Goal: Task Accomplishment & Management: Complete application form

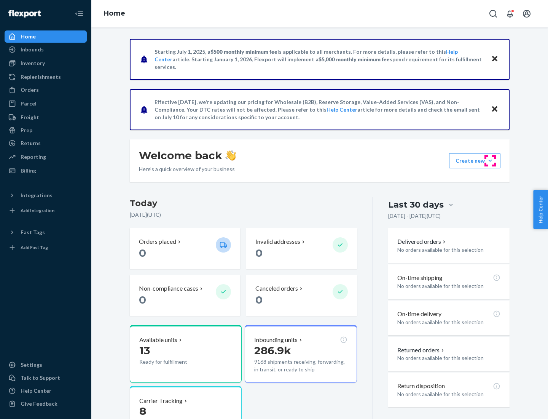
click at [490, 161] on button "Create new Create new inbound Create new order Create new product" at bounding box center [474, 160] width 51 height 15
click at [46, 49] on div "Inbounds" at bounding box center [45, 49] width 81 height 11
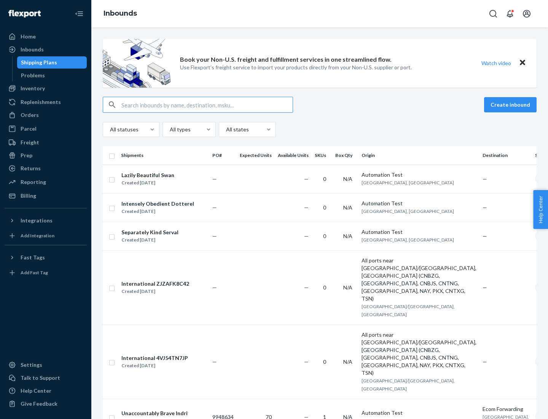
click at [511, 105] on button "Create inbound" at bounding box center [510, 104] width 53 height 15
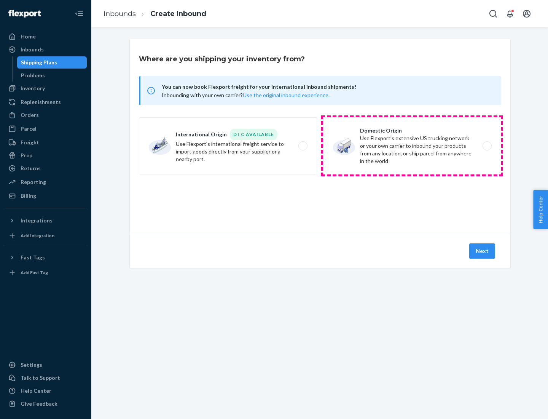
click at [412, 146] on label "Domestic Origin Use Flexport’s extensive US trucking network or your own carrie…" at bounding box center [412, 145] width 178 height 57
click at [487, 146] on input "Domestic Origin Use Flexport’s extensive US trucking network or your own carrie…" at bounding box center [489, 145] width 5 height 5
radio input "true"
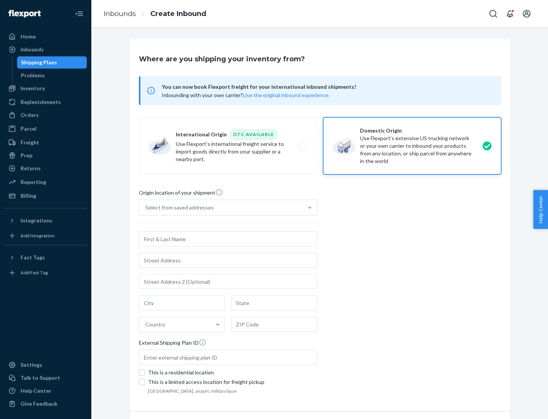
click at [178, 207] on div "Select from saved addresses" at bounding box center [179, 208] width 68 height 8
click at [146, 207] on input "Select from saved addresses" at bounding box center [145, 208] width 1 height 8
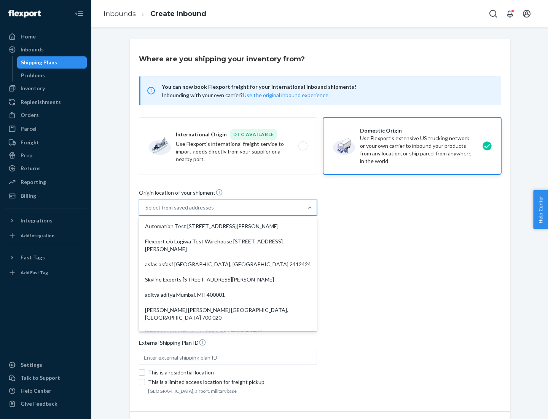
scroll to position [3, 0]
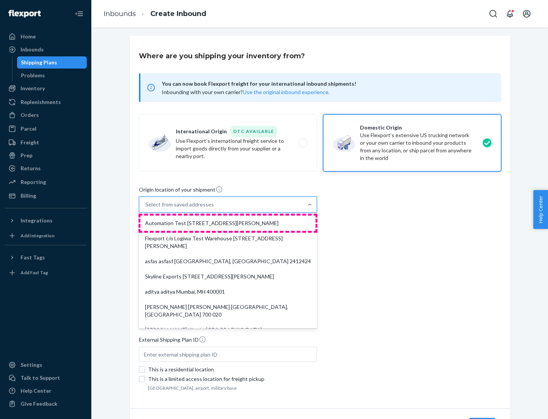
click at [228, 223] on div "Automation Test [STREET_ADDRESS][PERSON_NAME]" at bounding box center [227, 222] width 175 height 15
click at [146, 208] on input "option Automation Test [STREET_ADDRESS][PERSON_NAME]. 9 results available. Use …" at bounding box center [145, 205] width 1 height 8
type input "Automation Test"
type input "9th Floor"
type input "[GEOGRAPHIC_DATA]"
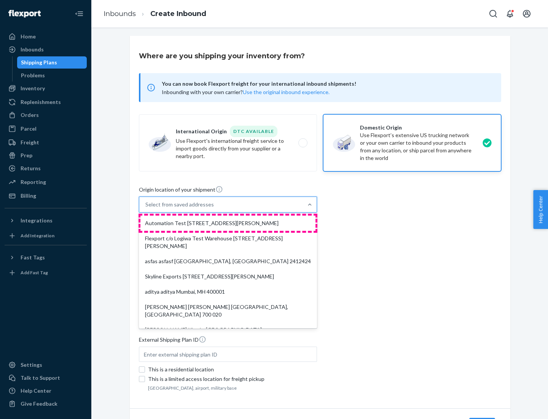
type input "CA"
type input "94104"
type input "[STREET_ADDRESS][PERSON_NAME]"
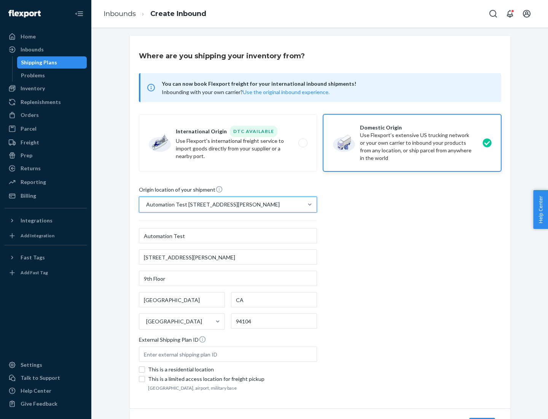
scroll to position [45, 0]
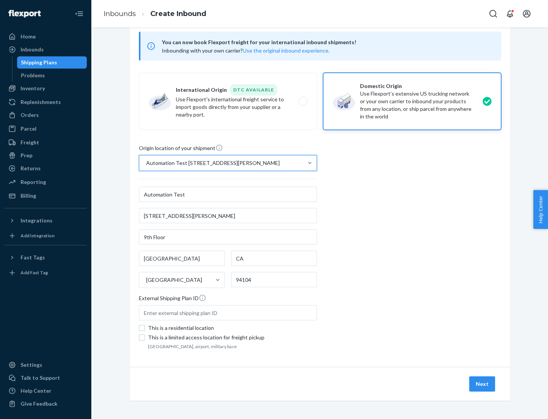
click at [482, 384] on button "Next" at bounding box center [482, 383] width 26 height 15
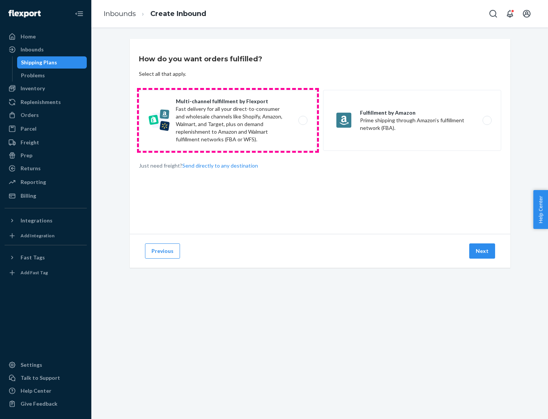
click at [228, 120] on label "Multi-channel fulfillment by Flexport Fast delivery for all your direct-to-cons…" at bounding box center [228, 120] width 178 height 61
click at [303, 120] on input "Multi-channel fulfillment by Flexport Fast delivery for all your direct-to-cons…" at bounding box center [305, 120] width 5 height 5
radio input "true"
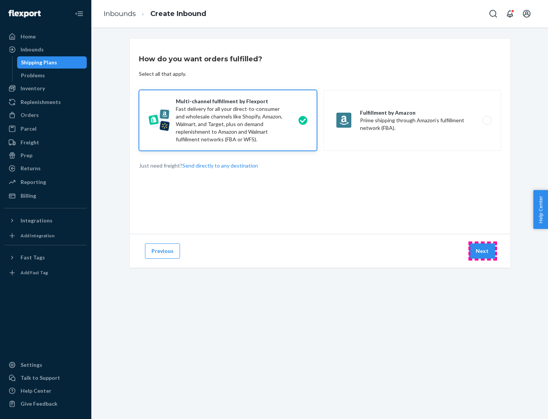
click at [482, 251] on button "Next" at bounding box center [482, 250] width 26 height 15
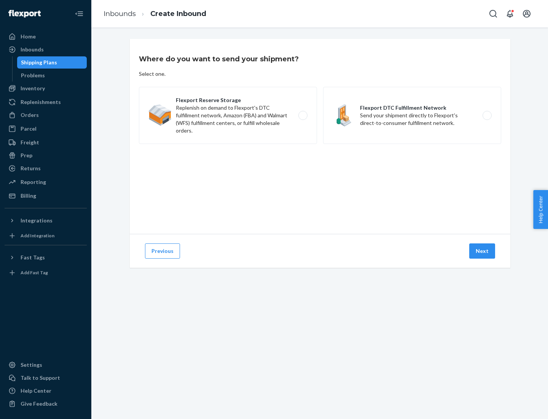
click at [412, 115] on label "Flexport DTC Fulfillment Network Send your shipment directly to Flexport's dire…" at bounding box center [412, 115] width 178 height 57
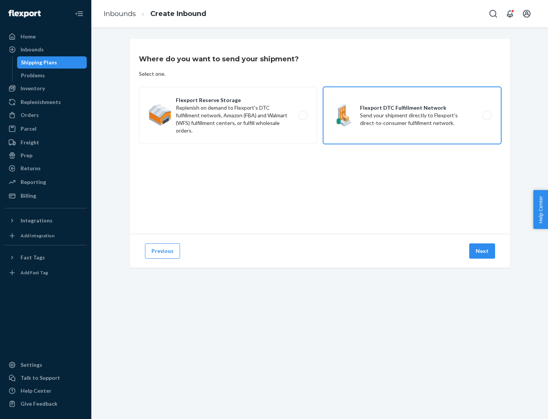
click at [487, 115] on input "Flexport DTC Fulfillment Network Send your shipment directly to Flexport's dire…" at bounding box center [489, 115] width 5 height 5
radio input "true"
click at [482, 251] on button "Next" at bounding box center [482, 250] width 26 height 15
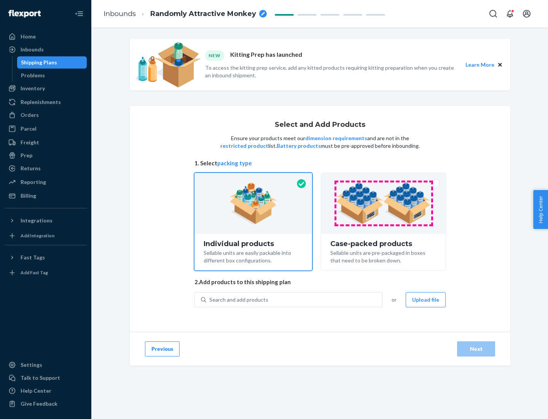
click at [384, 203] on img at bounding box center [383, 203] width 95 height 42
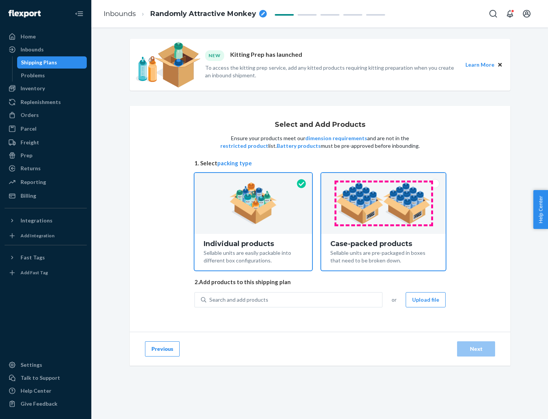
click at [384, 178] on input "Case-packed products Sellable units are pre-packaged in boxes that need to be b…" at bounding box center [383, 175] width 5 height 5
radio input "true"
radio input "false"
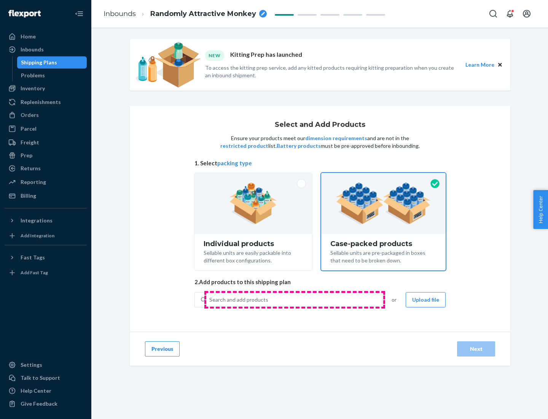
click at [295, 299] on div "Search and add products" at bounding box center [294, 300] width 176 height 14
click at [210, 299] on input "Search and add products" at bounding box center [209, 300] width 1 height 8
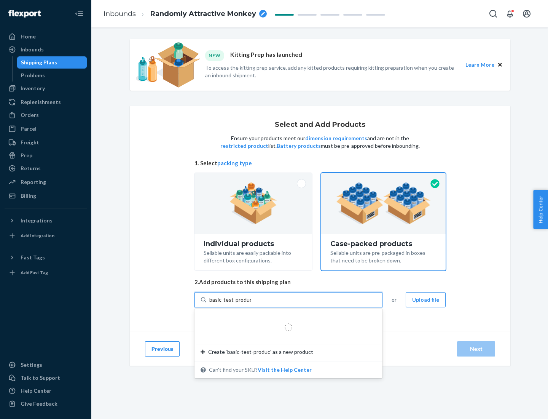
type input "basic-test-product-1"
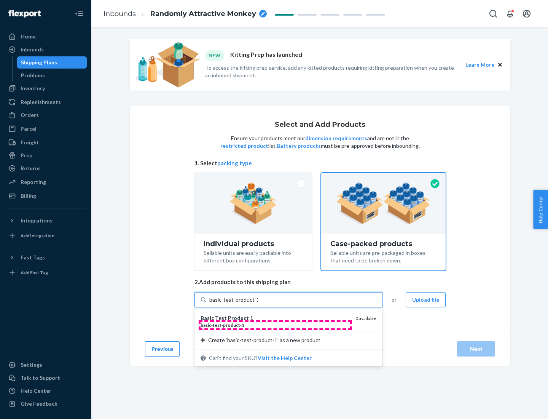
click at [275, 325] on div "basic - test - product - 1" at bounding box center [275, 325] width 149 height 6
click at [258, 303] on input "basic-test-product-1" at bounding box center [233, 300] width 49 height 8
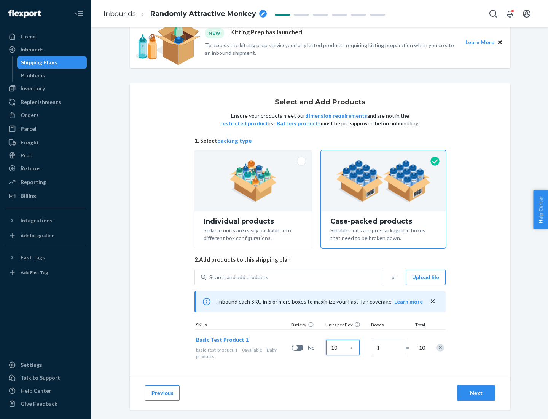
scroll to position [27, 0]
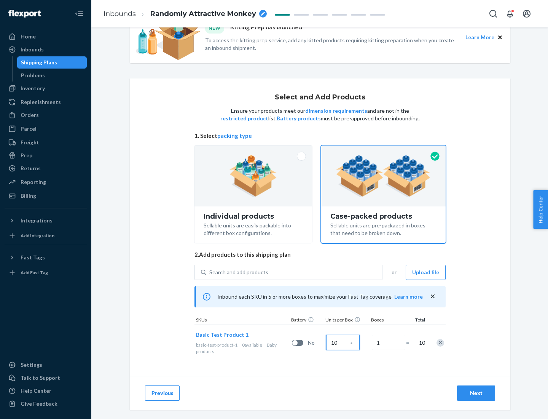
type input "10"
type input "7"
click at [476, 393] on div "Next" at bounding box center [475, 393] width 25 height 8
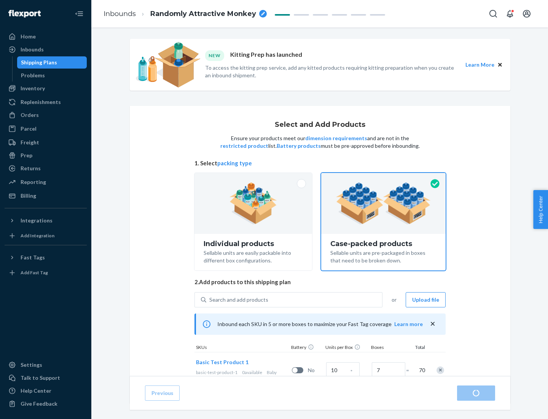
radio input "true"
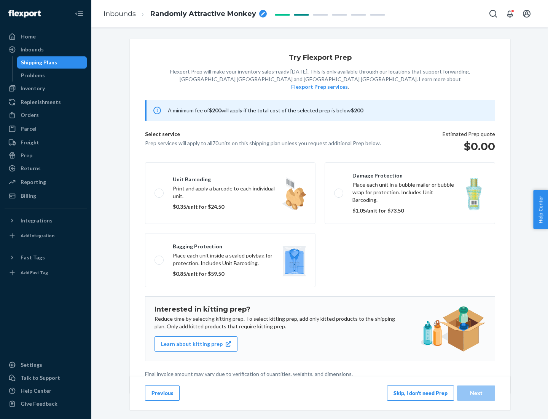
scroll to position [2, 0]
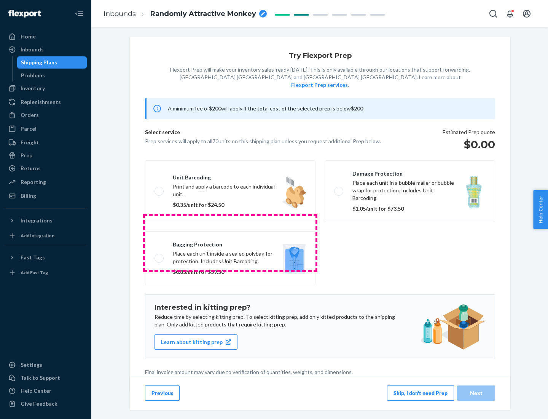
click at [230, 242] on label "Bagging protection Place each unit inside a sealed polybag for protection. Incl…" at bounding box center [230, 258] width 170 height 54
click at [159, 255] on input "Bagging protection Place each unit inside a sealed polybag for protection. Incl…" at bounding box center [156, 257] width 5 height 5
checkbox input "true"
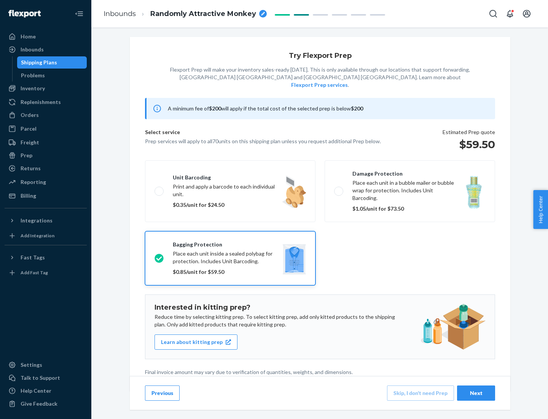
click at [476, 392] on div "Next" at bounding box center [475, 393] width 25 height 8
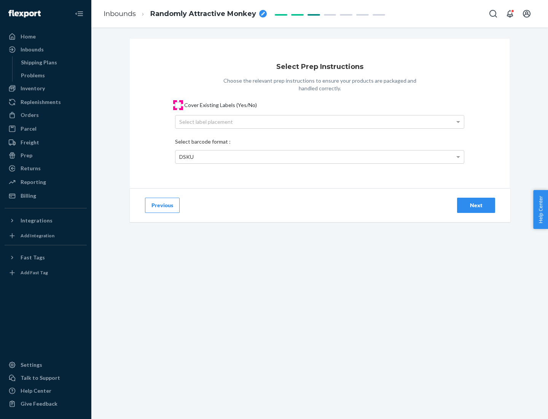
click at [178, 105] on input "Cover Existing Labels (Yes/No)" at bounding box center [178, 105] width 6 height 6
checkbox input "true"
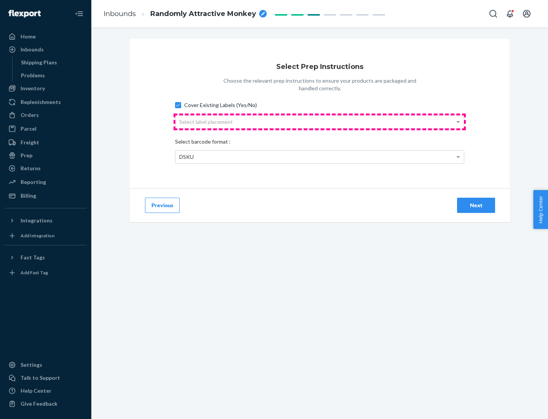
click at [320, 121] on div "Select label placement" at bounding box center [319, 121] width 288 height 13
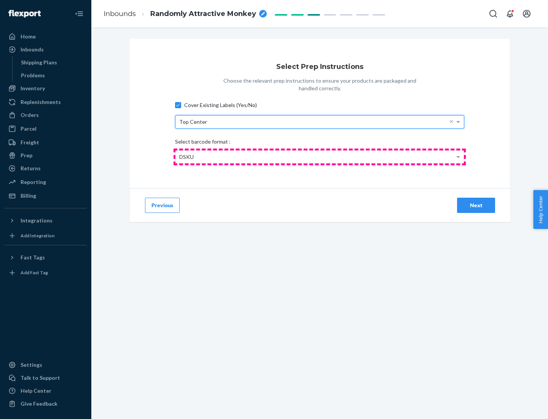
click at [320, 156] on div "DSKU" at bounding box center [319, 156] width 288 height 13
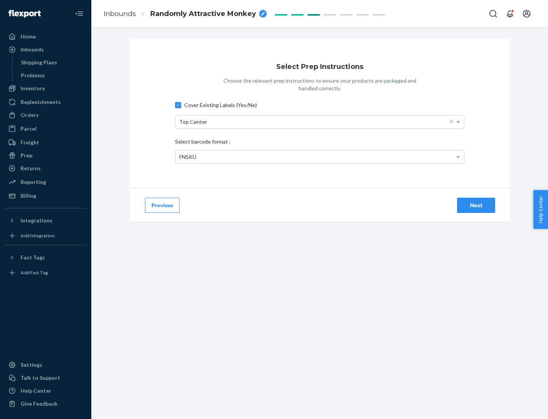
click at [476, 205] on div "Next" at bounding box center [475, 205] width 25 height 8
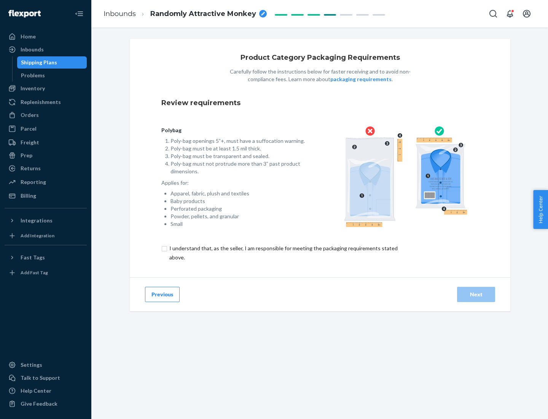
click at [283, 252] on input "checkbox" at bounding box center [287, 253] width 253 height 18
checkbox input "true"
click at [476, 294] on div "Next" at bounding box center [475, 294] width 25 height 8
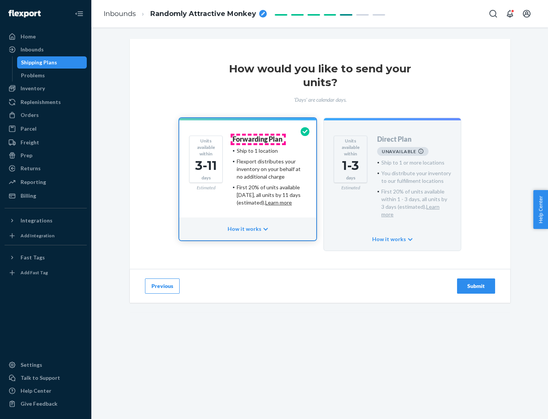
click at [258, 139] on h4 "Forwarding Plan" at bounding box center [257, 139] width 50 height 8
click at [476, 282] on div "Submit" at bounding box center [475, 286] width 25 height 8
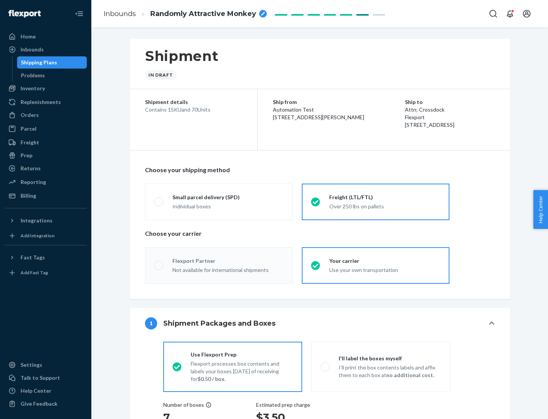
radio input "true"
radio input "false"
radio input "true"
radio input "false"
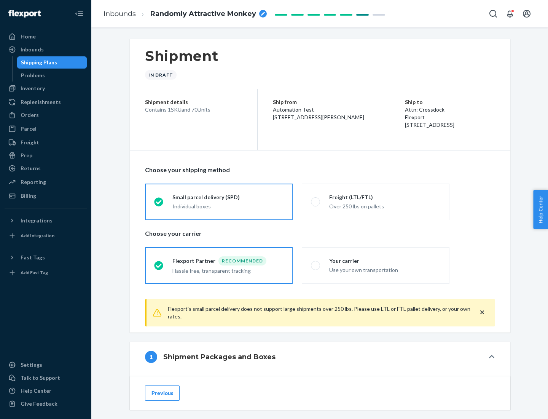
click at [376, 201] on div "Over 250 lbs on pallets" at bounding box center [384, 205] width 111 height 9
click at [316, 201] on input "Freight (LTL/FTL) Over 250 lbs on pallets" at bounding box center [313, 201] width 5 height 5
radio input "true"
radio input "false"
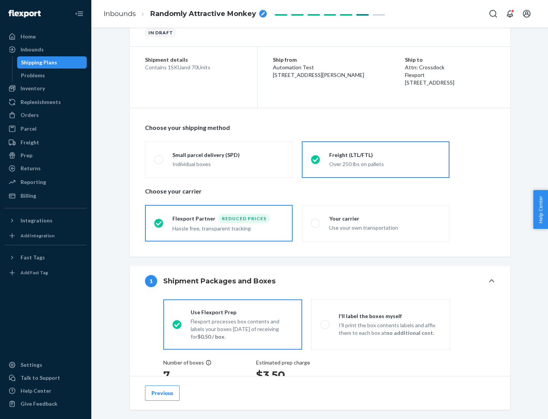
click at [376, 223] on div "Use your own transportation" at bounding box center [384, 226] width 111 height 9
click at [316, 223] on input "Your carrier Use your own transportation" at bounding box center [313, 222] width 5 height 5
radio input "true"
radio input "false"
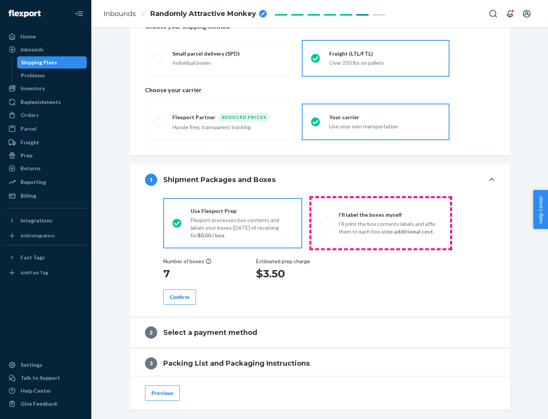
click at [381, 223] on p "I’ll print the box contents labels and affix them to each box at no additional …" at bounding box center [390, 227] width 102 height 15
click at [325, 223] on input "I'll label the boxes myself I’ll print the box contents labels and affix them t…" at bounding box center [322, 222] width 5 height 5
radio input "true"
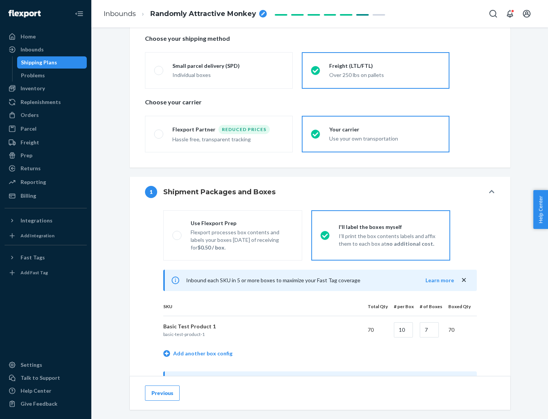
click at [242, 223] on div "Use Flexport Prep" at bounding box center [242, 223] width 102 height 8
click at [177, 232] on input "Use Flexport Prep Flexport processes box contents and labels your boxes [DATE] …" at bounding box center [174, 234] width 5 height 5
radio input "true"
radio input "false"
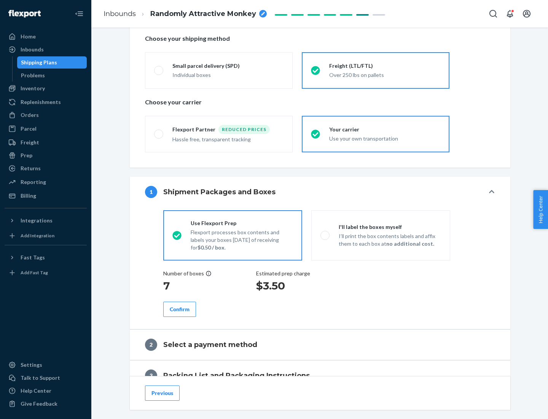
scroll to position [217, 0]
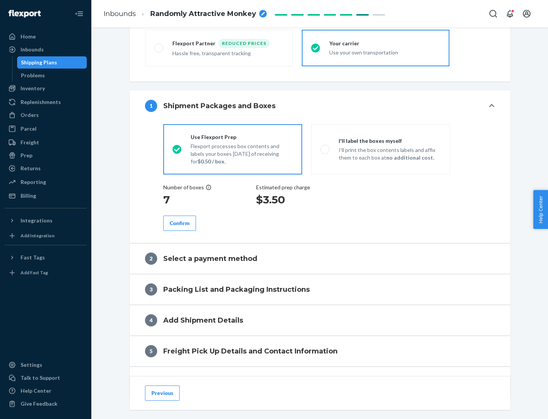
click at [180, 223] on div "Confirm" at bounding box center [180, 223] width 20 height 8
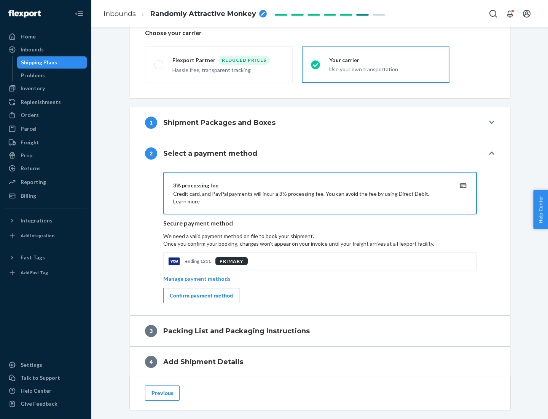
scroll to position [273, 0]
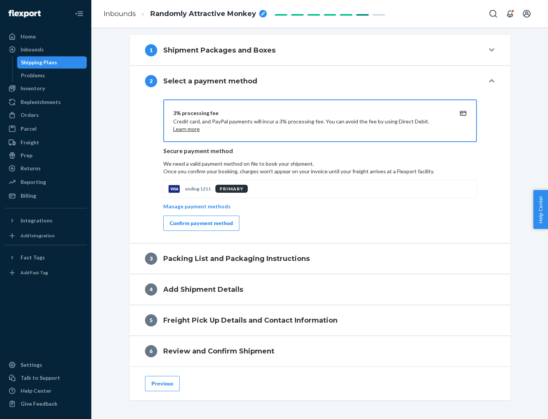
click at [201, 223] on div "Confirm payment method" at bounding box center [201, 223] width 63 height 8
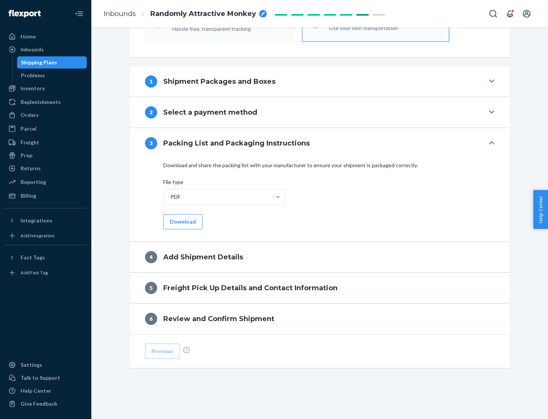
scroll to position [240, 0]
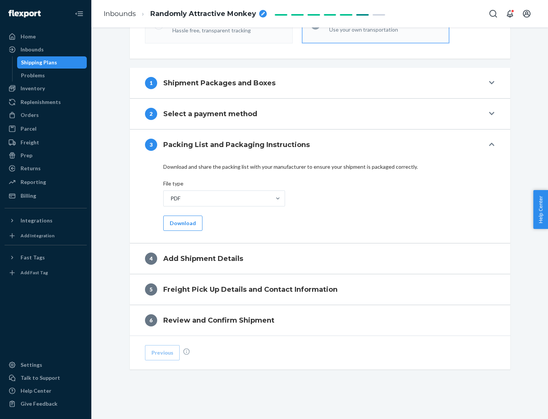
click at [182, 223] on button "Download" at bounding box center [182, 222] width 39 height 15
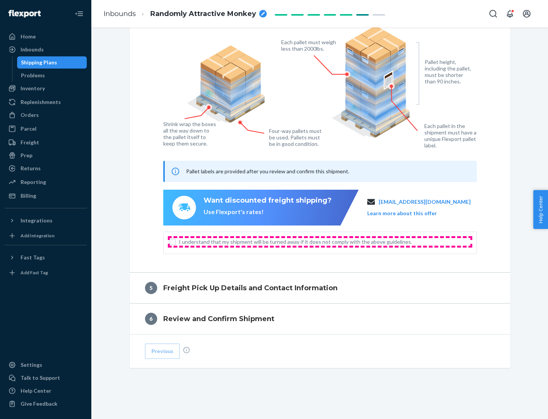
click at [320, 241] on span "I understand that my shipment will be turned away if it does not comply with th…" at bounding box center [324, 242] width 291 height 8
click at [176, 241] on input "I understand that my shipment will be turned away if it does not comply with th…" at bounding box center [173, 242] width 6 height 6
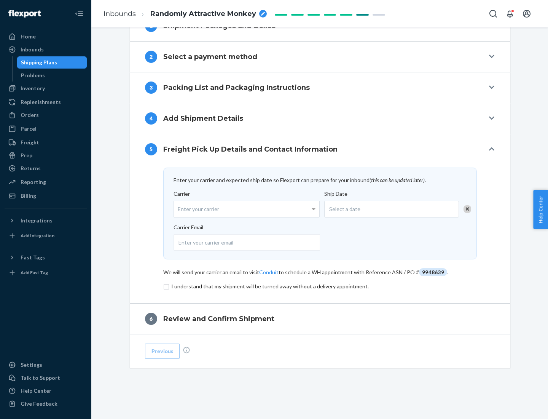
scroll to position [297, 0]
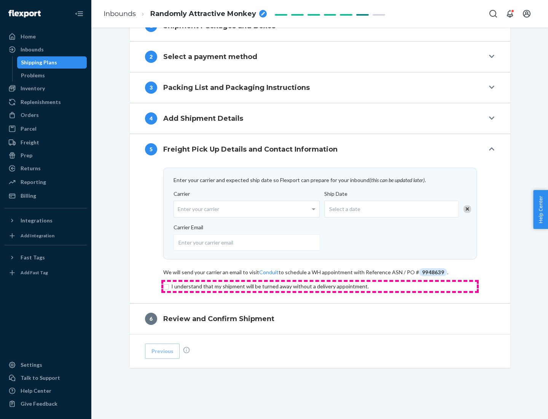
click at [320, 286] on input "checkbox" at bounding box center [320, 286] width 314 height 9
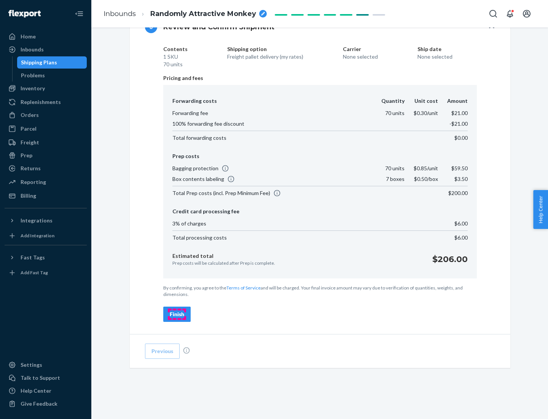
click at [177, 314] on div "Finish" at bounding box center [177, 314] width 14 height 8
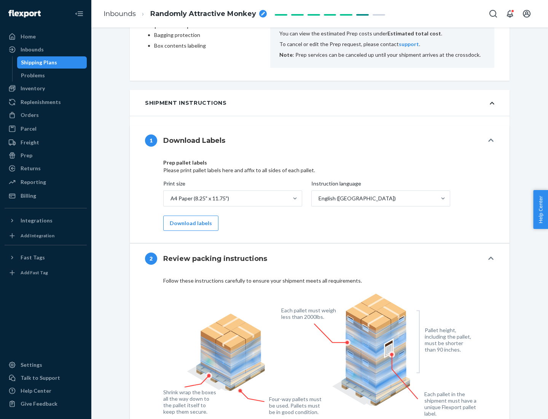
click at [189, 223] on button "Download labels" at bounding box center [190, 222] width 55 height 15
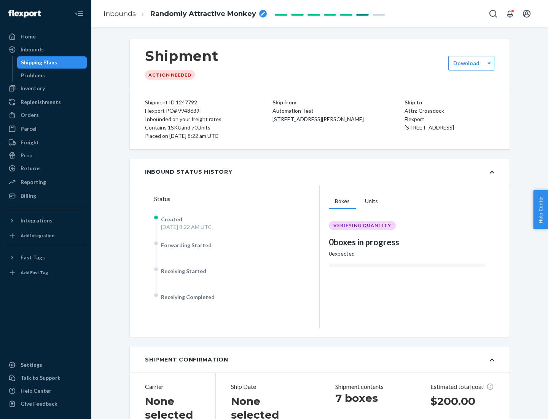
click at [467, 63] on label "Download" at bounding box center [466, 63] width 26 height 8
